Goal: Entertainment & Leisure: Consume media (video, audio)

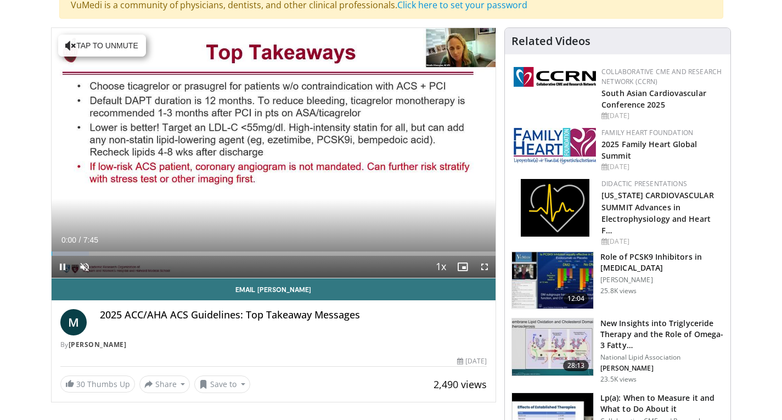
scroll to position [96, 0]
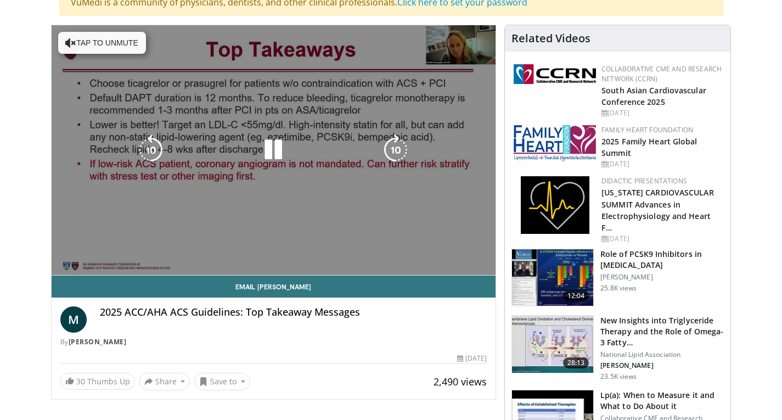
click at [482, 268] on div "10 seconds Tap to unmute" at bounding box center [274, 150] width 444 height 250
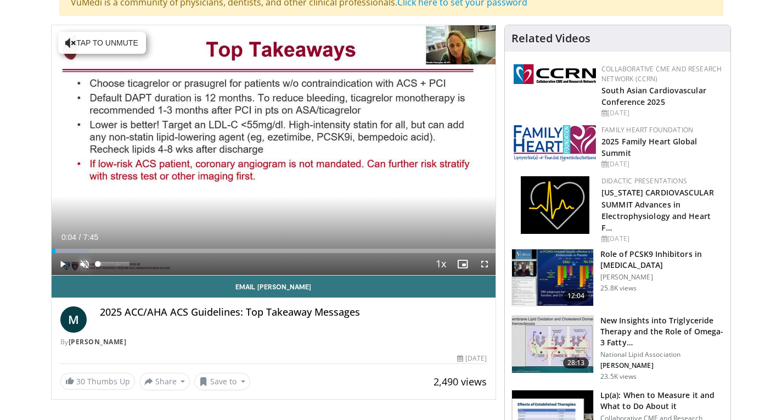
click at [81, 262] on span "Video Player" at bounding box center [84, 264] width 22 height 22
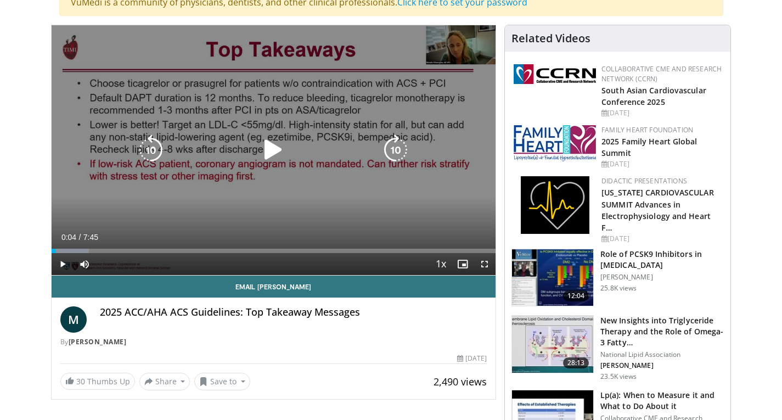
click at [275, 155] on icon "Video Player" at bounding box center [273, 149] width 31 height 31
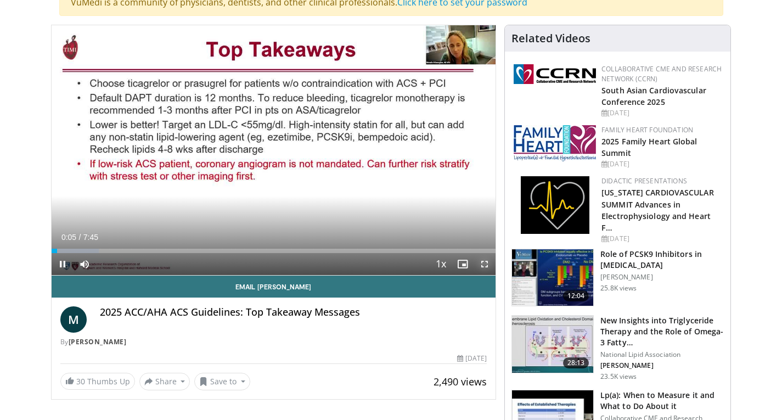
click at [483, 262] on span "Video Player" at bounding box center [484, 264] width 22 height 22
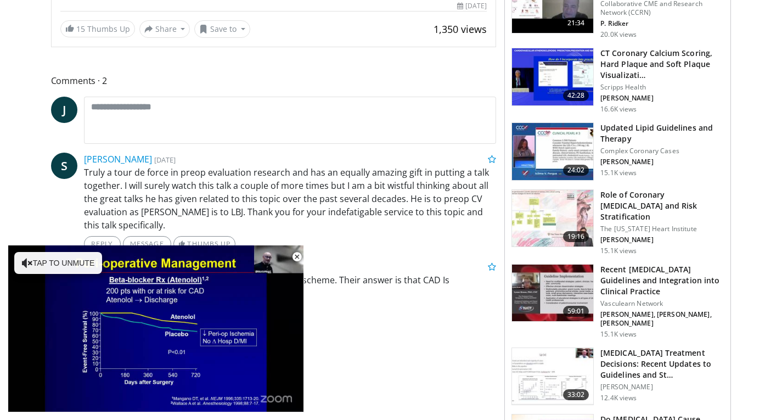
scroll to position [431, 0]
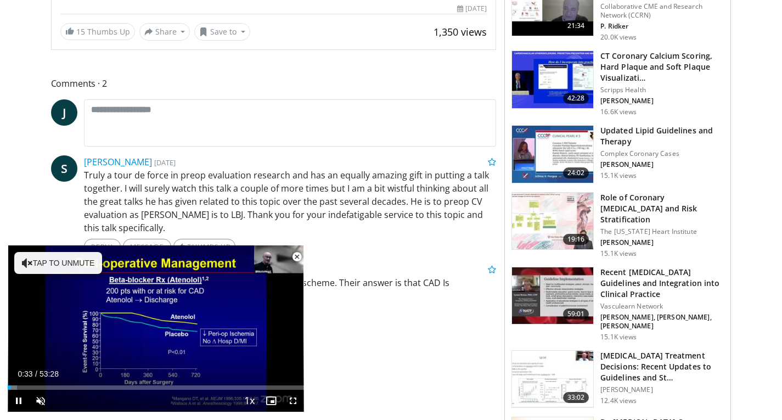
click at [300, 254] on span "Video Player" at bounding box center [297, 257] width 22 height 22
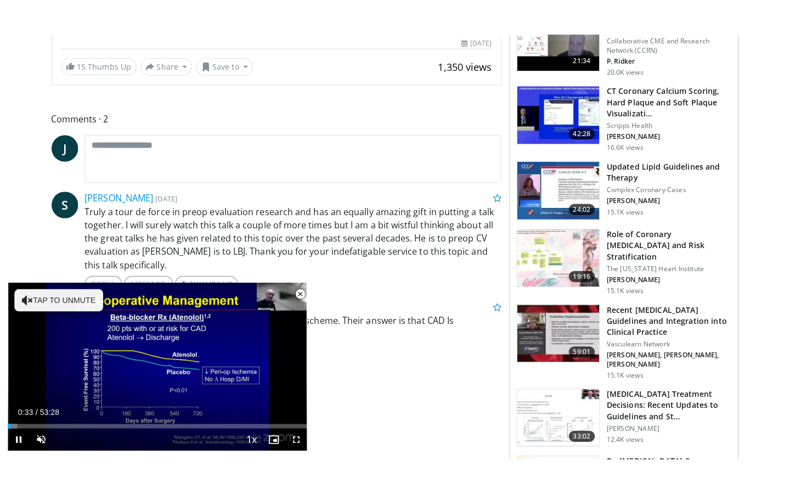
scroll to position [181, 0]
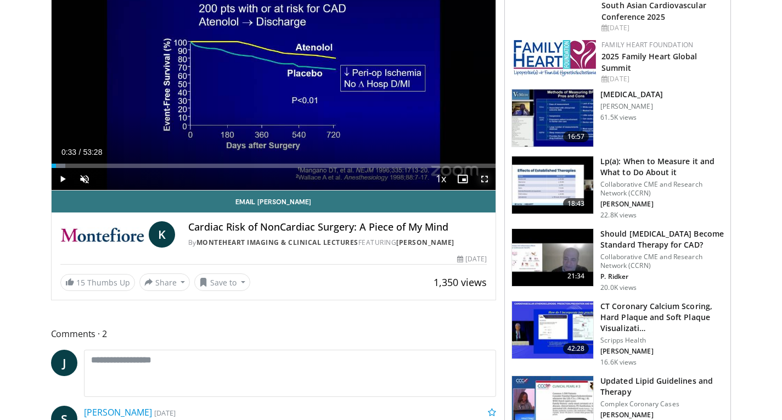
click at [481, 182] on span "Video Player" at bounding box center [484, 179] width 22 height 22
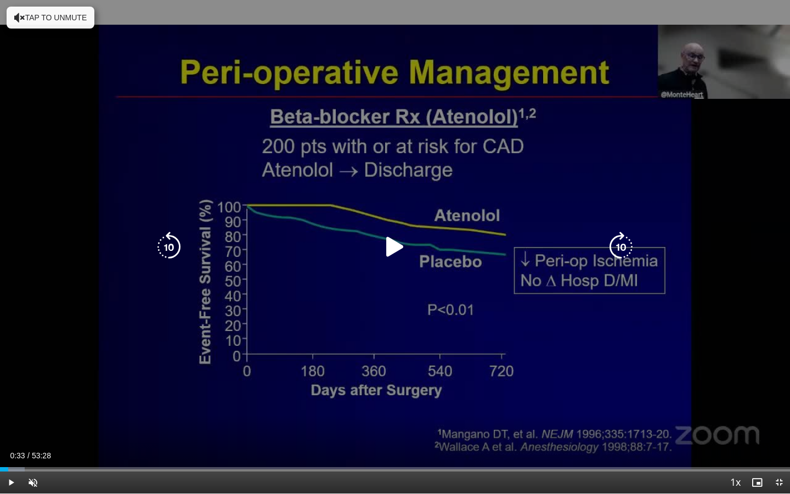
click at [389, 252] on icon "Video Player" at bounding box center [395, 246] width 31 height 31
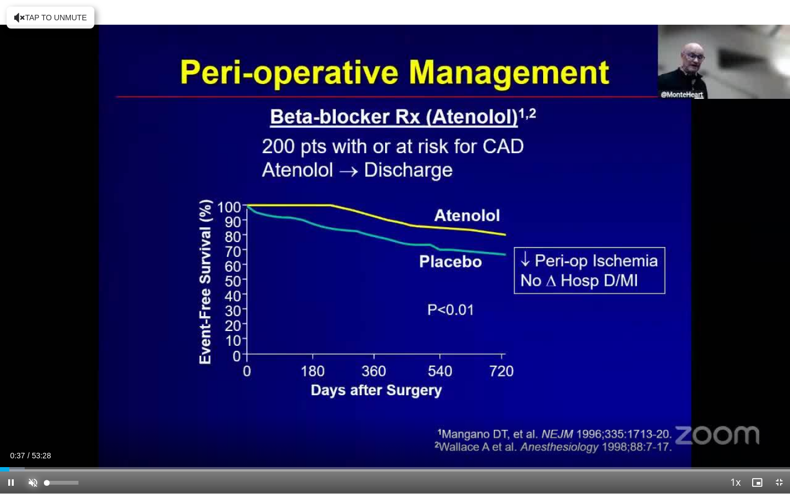
click at [34, 419] on span "Video Player" at bounding box center [33, 482] width 22 height 22
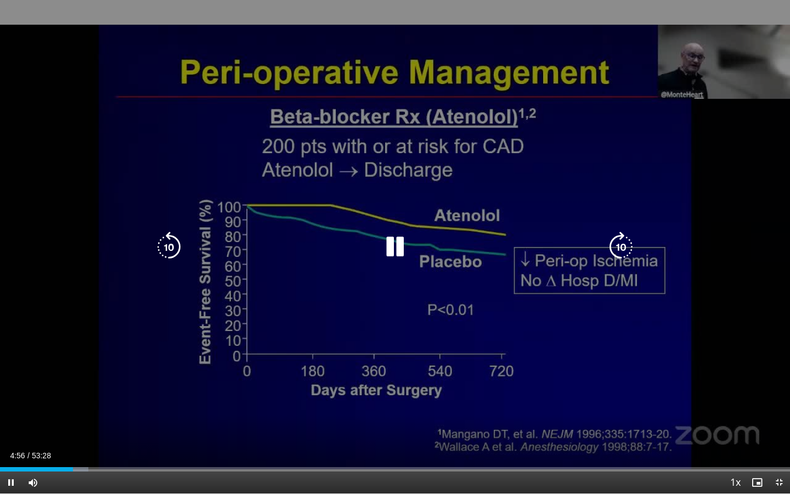
click at [389, 241] on icon "Video Player" at bounding box center [395, 246] width 31 height 31
click at [393, 253] on icon "Video Player" at bounding box center [395, 246] width 31 height 31
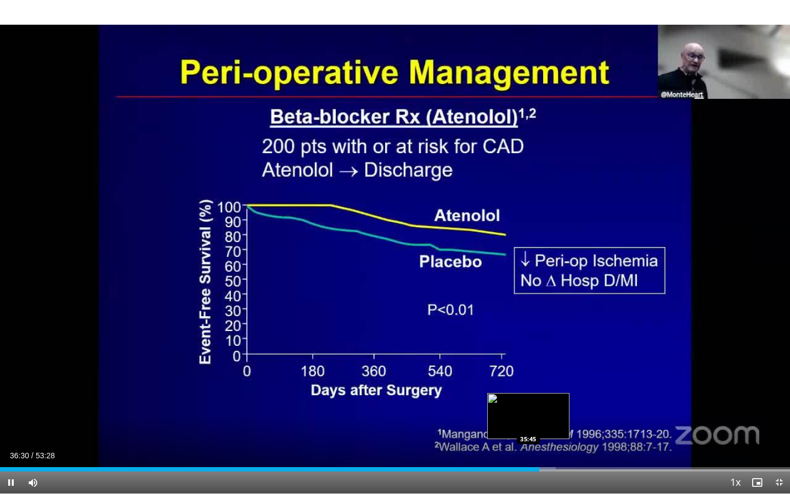
drag, startPoint x: 537, startPoint y: 469, endPoint x: 528, endPoint y: 468, distance: 9.4
click at [528, 419] on video-js "**********" at bounding box center [395, 247] width 790 height 494
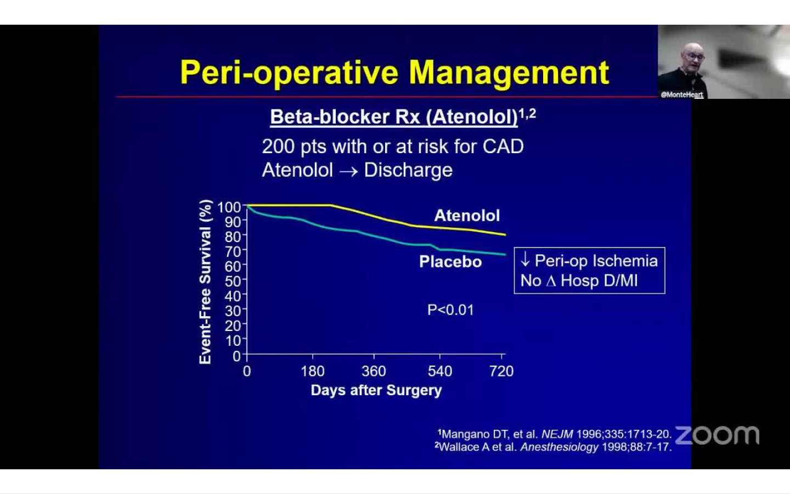
click at [534, 419] on video-js "**********" at bounding box center [395, 247] width 790 height 494
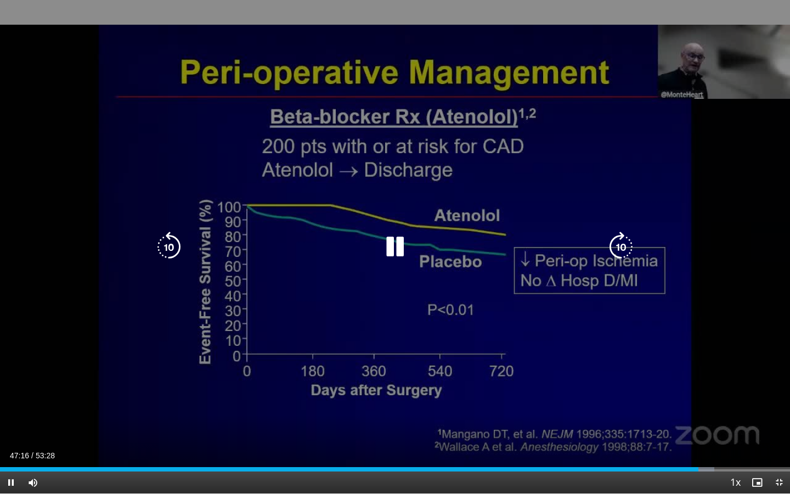
click at [400, 251] on icon "Video Player" at bounding box center [395, 246] width 31 height 31
